Goal: Task Accomplishment & Management: Manage account settings

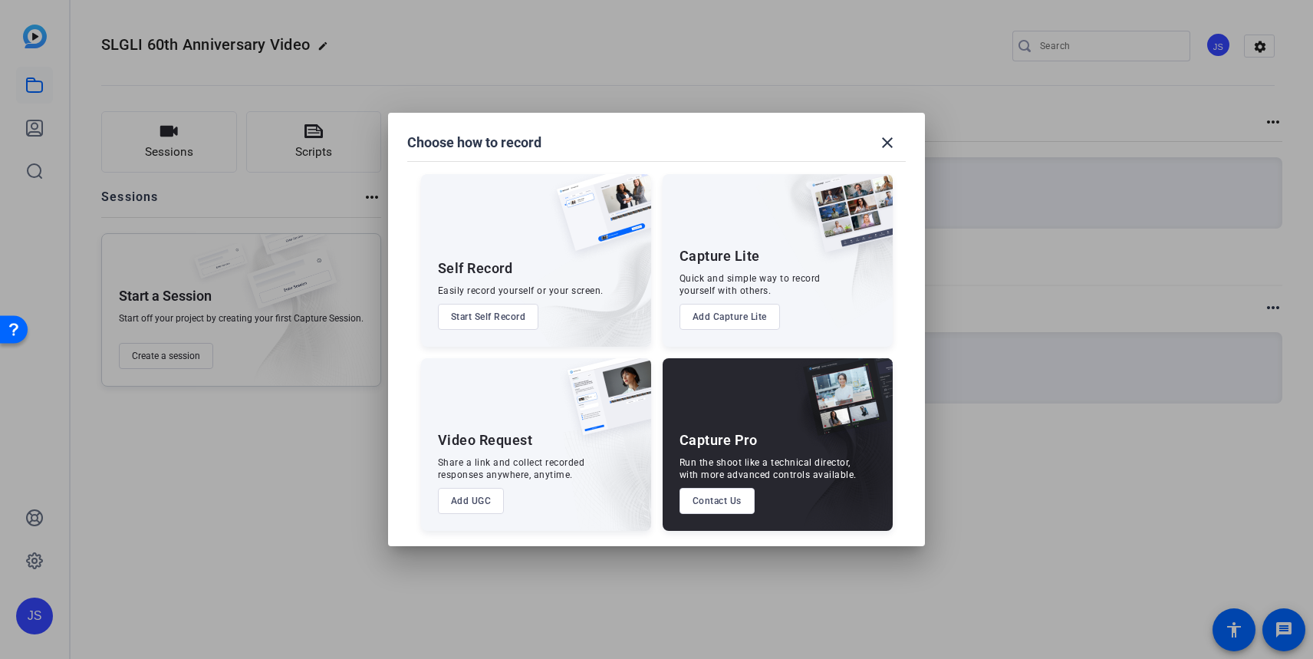
click at [887, 140] on mat-icon "close" at bounding box center [887, 142] width 18 height 18
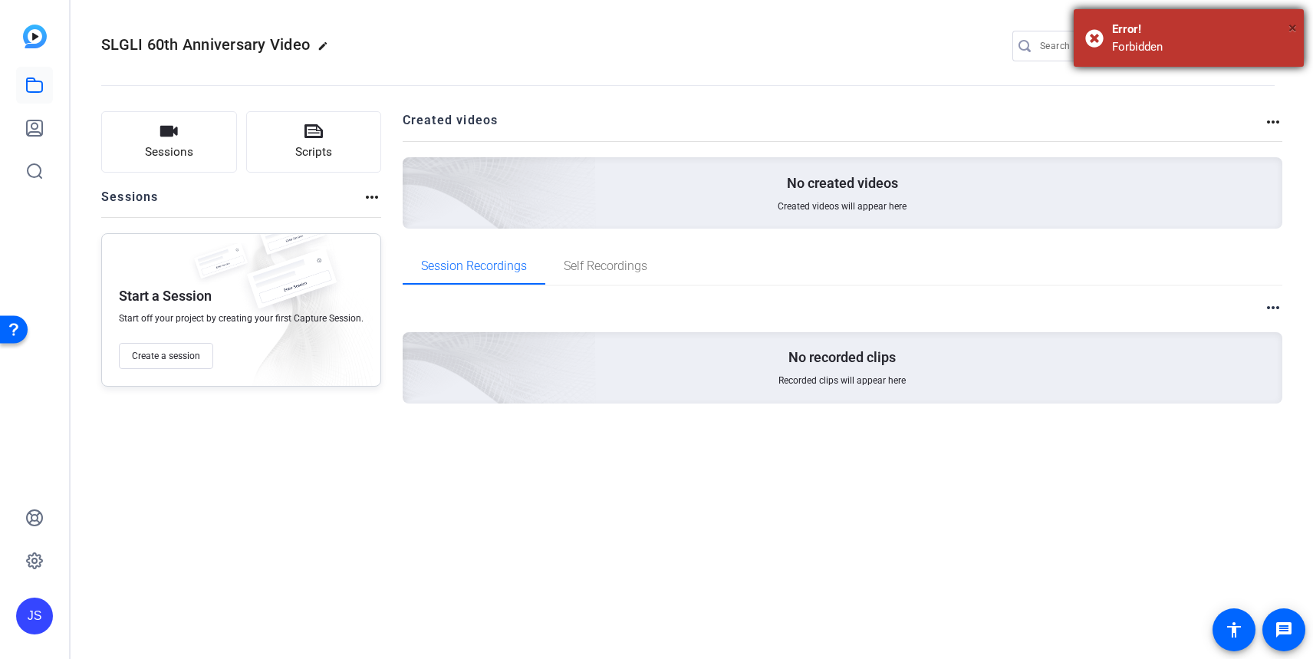
click at [1293, 28] on span "×" at bounding box center [1292, 27] width 8 height 18
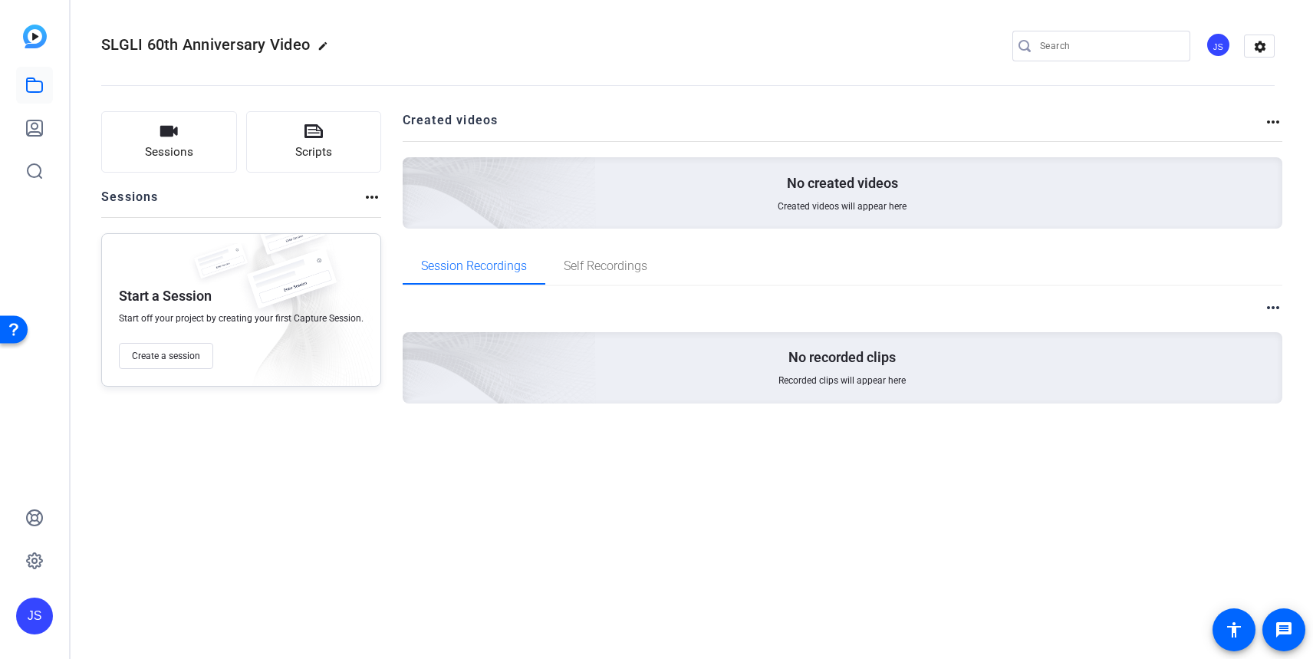
click at [36, 602] on div "JS" at bounding box center [34, 615] width 37 height 37
click at [202, 597] on mat-icon "logout" at bounding box center [203, 593] width 18 height 18
click at [38, 603] on div "JS" at bounding box center [34, 615] width 37 height 37
click at [204, 595] on mat-icon "logout" at bounding box center [203, 593] width 18 height 18
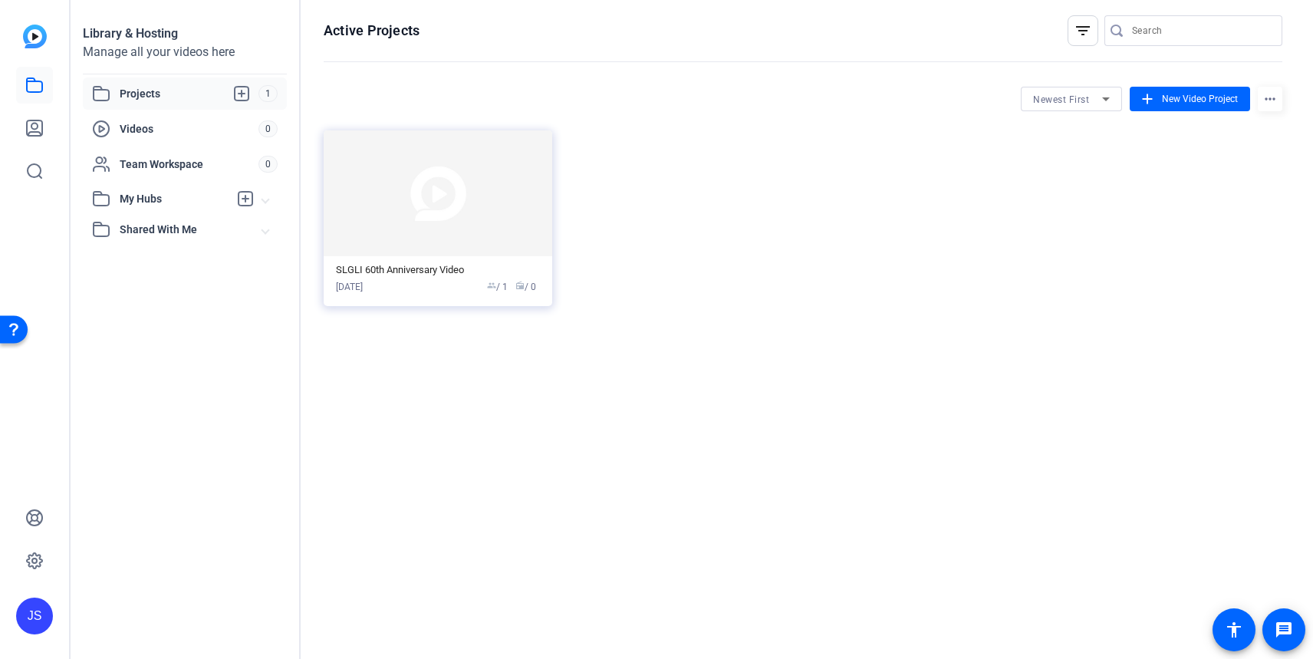
click at [36, 611] on div "JS" at bounding box center [34, 615] width 37 height 37
click at [195, 592] on mat-icon "logout" at bounding box center [203, 593] width 18 height 18
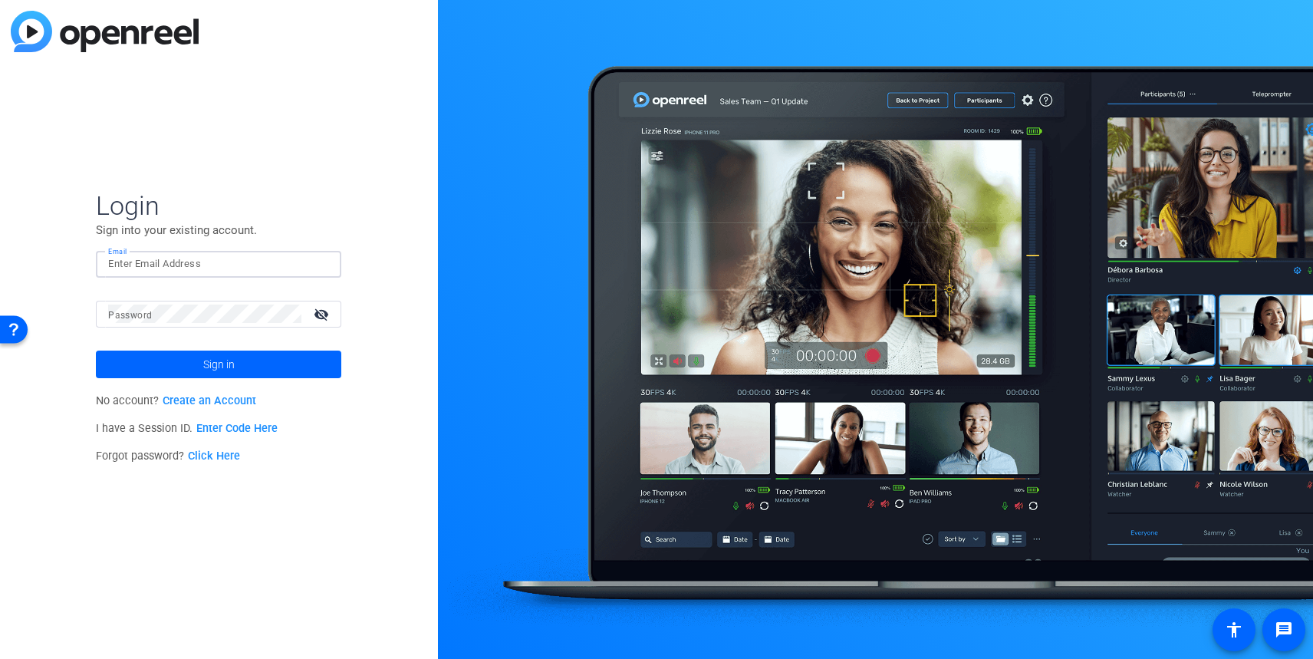
click at [139, 267] on input "Email" at bounding box center [218, 264] width 221 height 18
type input "[PERSON_NAME][EMAIL_ADDRESS][PERSON_NAME][DOMAIN_NAME]"
click at [96, 350] on button "Sign in" at bounding box center [218, 364] width 245 height 28
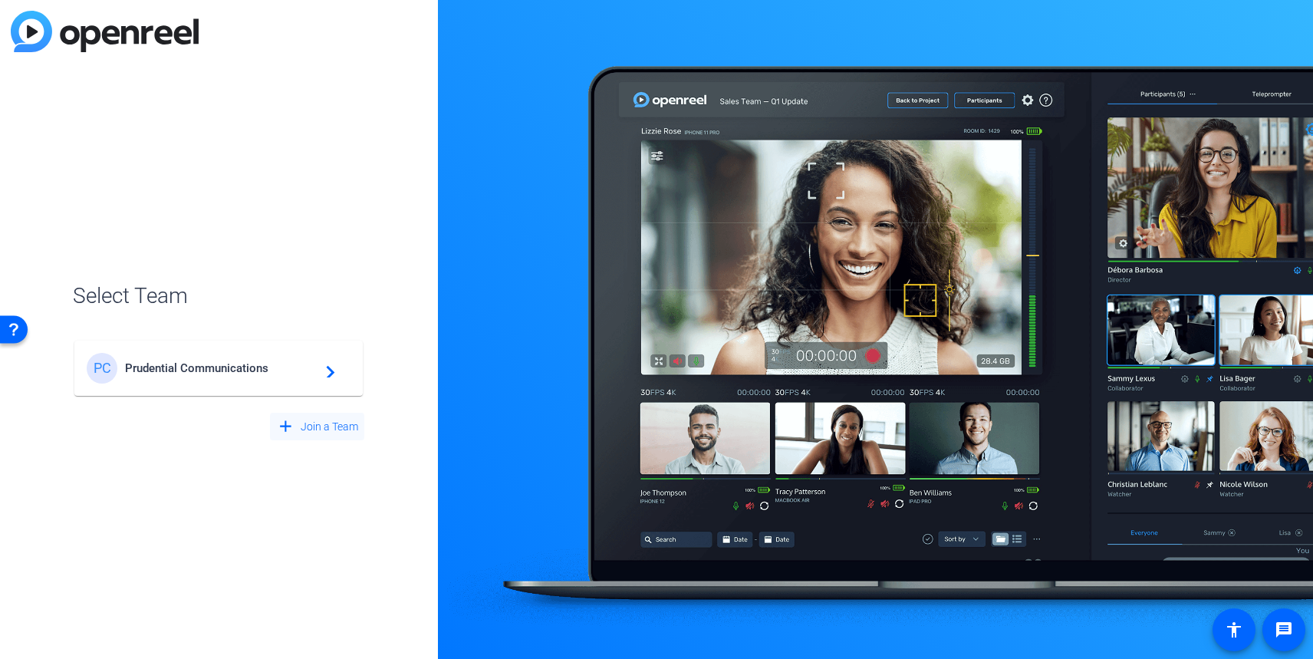
click at [282, 426] on mat-icon "add" at bounding box center [285, 426] width 19 height 19
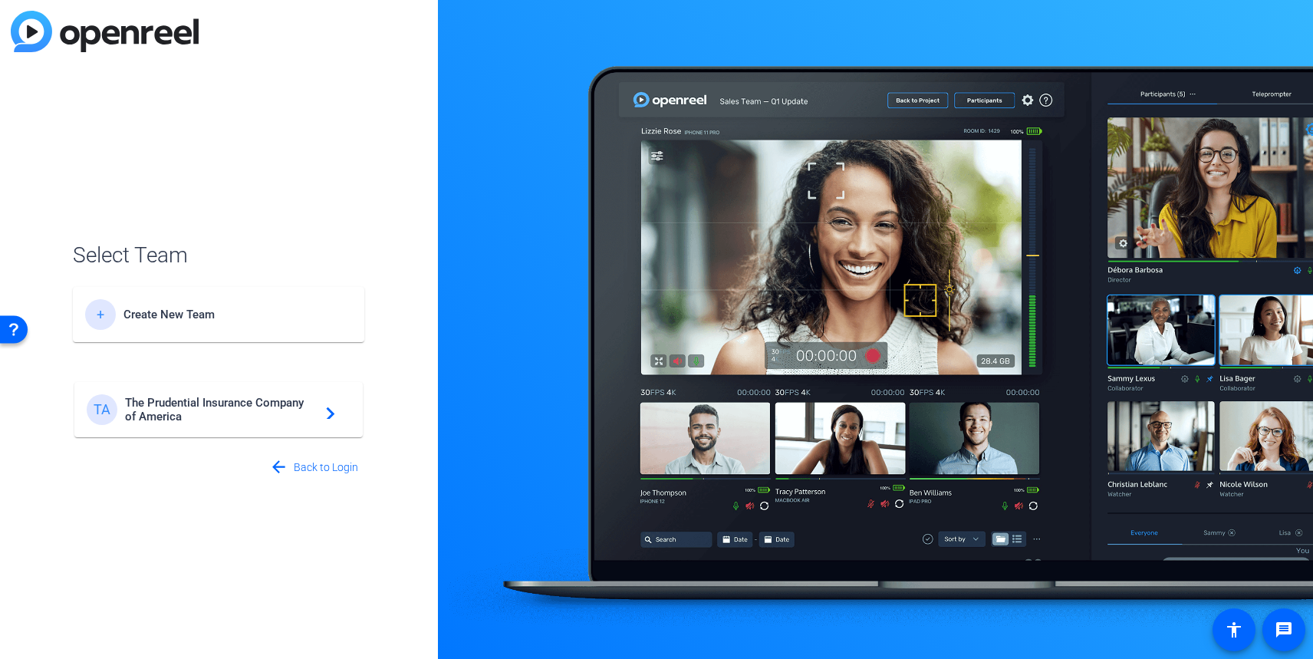
click at [334, 411] on mat-icon "navigate_next" at bounding box center [326, 409] width 18 height 18
